Goal: Information Seeking & Learning: Learn about a topic

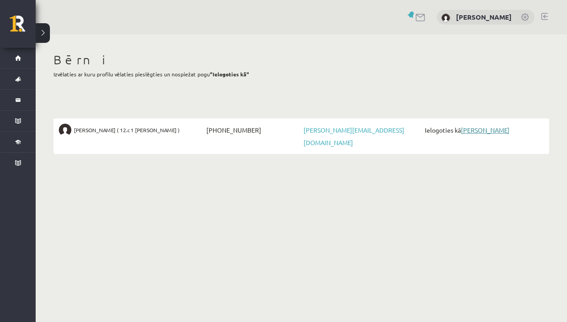
click at [486, 130] on link "[PERSON_NAME]" at bounding box center [485, 130] width 49 height 8
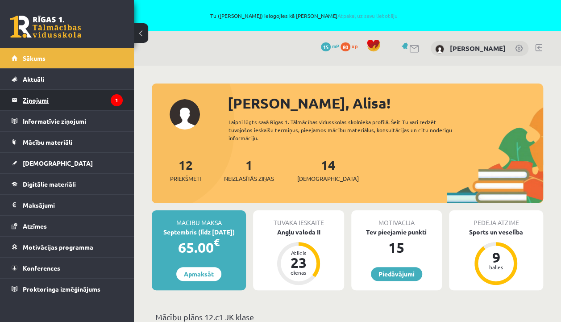
click at [101, 101] on legend "Ziņojumi 1" at bounding box center [73, 100] width 100 height 21
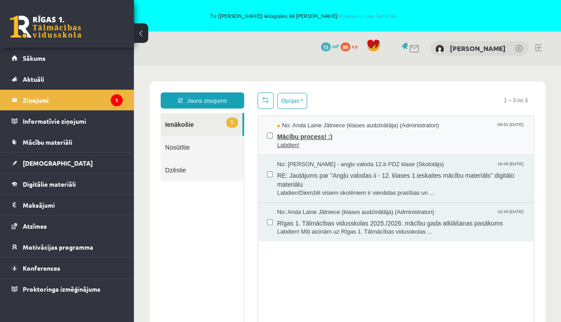
click at [295, 136] on span "Mācību process! :)" at bounding box center [401, 135] width 248 height 11
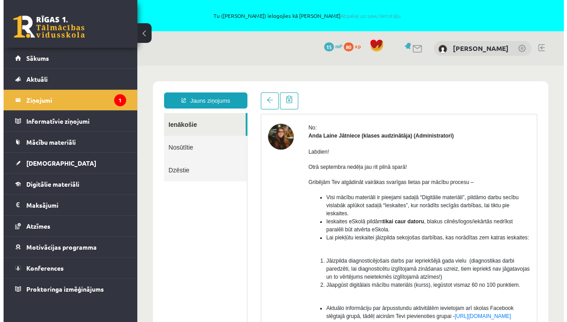
scroll to position [45, 0]
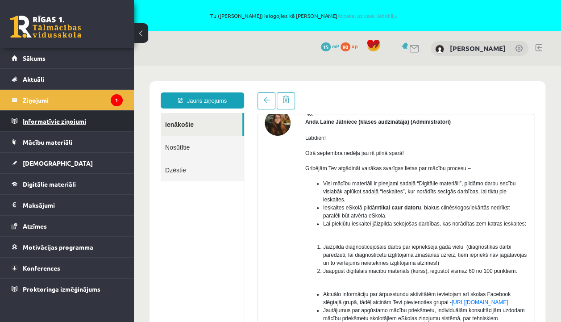
click at [50, 122] on legend "Informatīvie ziņojumi 0" at bounding box center [73, 121] width 100 height 21
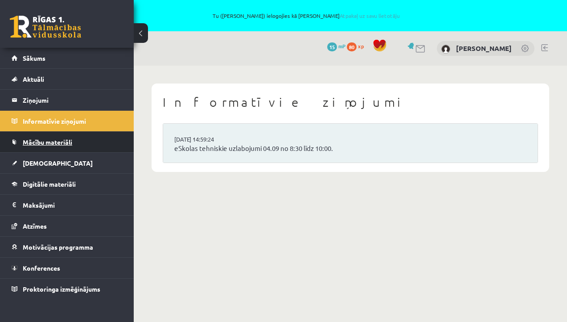
click at [47, 141] on span "Mācību materiāli" at bounding box center [48, 142] width 50 height 8
